Goal: Download file/media

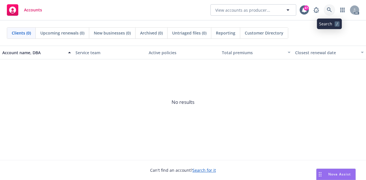
click at [328, 9] on icon at bounding box center [329, 9] width 5 height 5
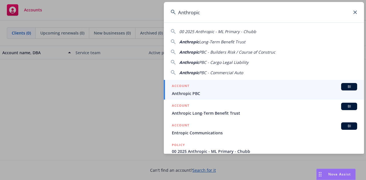
type input "Anthropic"
click at [294, 94] on span "Anthropic PBC" at bounding box center [264, 94] width 185 height 6
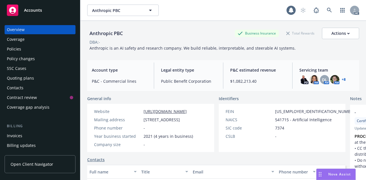
click at [23, 51] on div "Policies" at bounding box center [40, 49] width 66 height 9
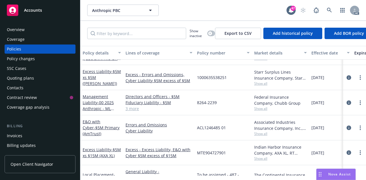
scroll to position [529, 0]
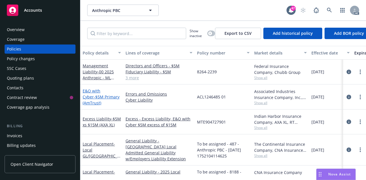
click at [101, 96] on span "- $5M Primary (AmTrust)" at bounding box center [101, 99] width 37 height 11
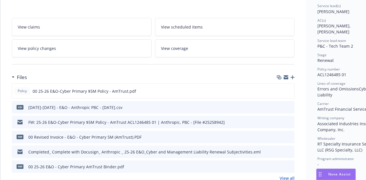
scroll to position [114, 0]
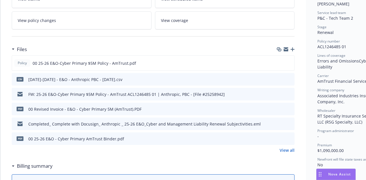
click at [282, 76] on div at bounding box center [284, 79] width 15 height 7
click at [276, 63] on div "Policy 00 25-26 E&O-Cyber Primary $5M Policy - AmTrust.pdf" at bounding box center [153, 62] width 283 height 15
click at [278, 62] on icon "download file" at bounding box center [279, 63] width 5 height 5
